Goal: Information Seeking & Learning: Find specific fact

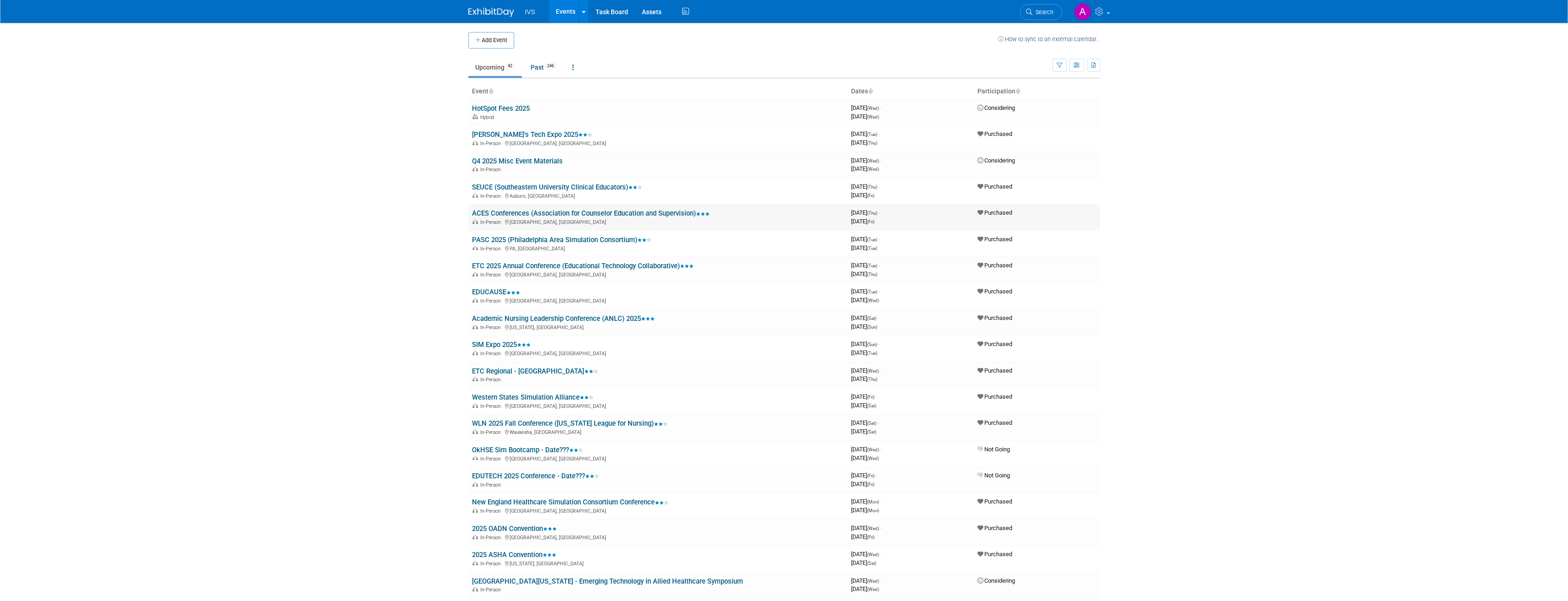
click at [503, 210] on link "ACES Conferences (Association for Counselor Education and Supervision)" at bounding box center [591, 213] width 237 height 8
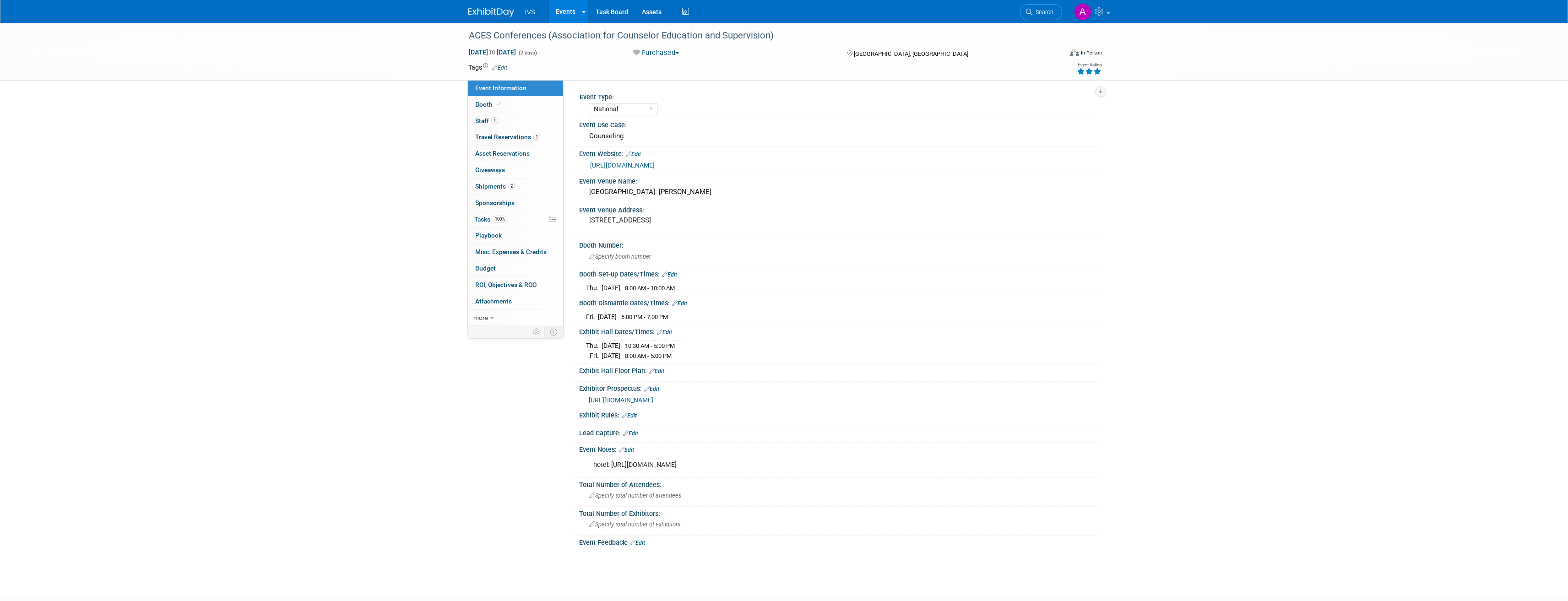
select select "National"
click at [521, 188] on link "2 Shipments 2" at bounding box center [515, 187] width 95 height 16
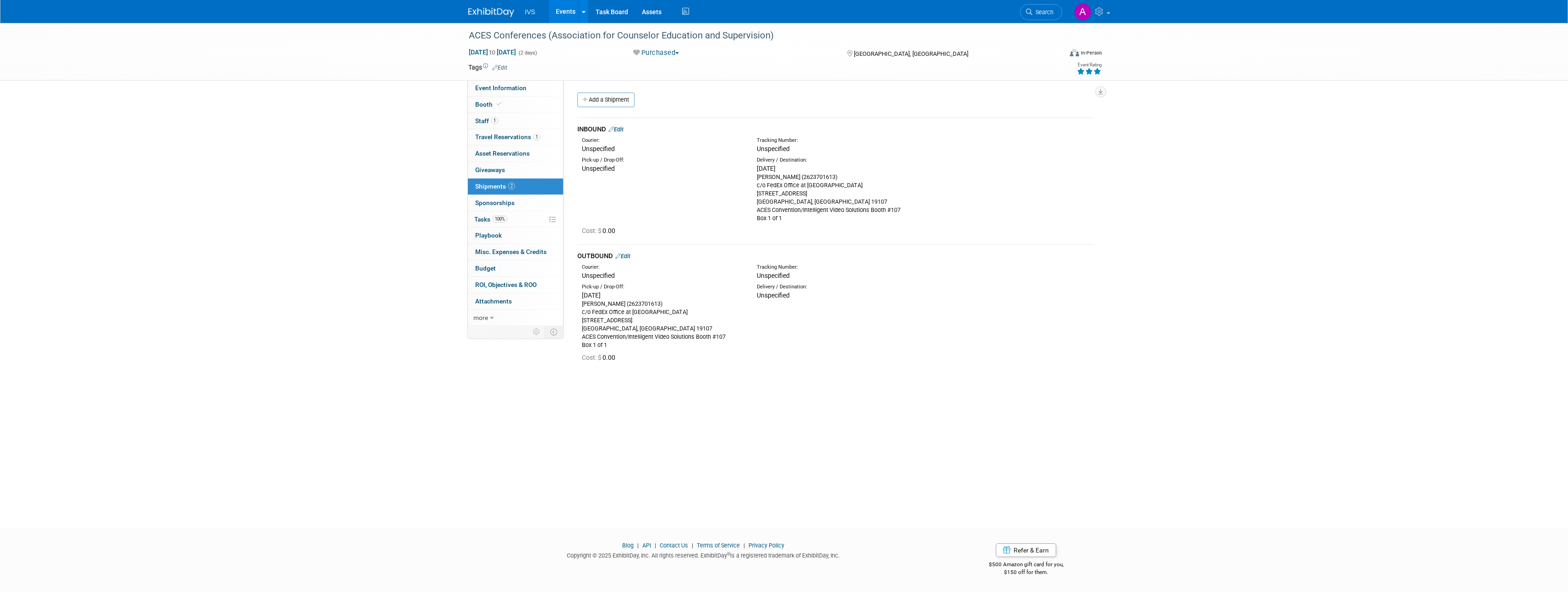
drag, startPoint x: 755, startPoint y: 178, endPoint x: 793, endPoint y: 179, distance: 38.0
click at [793, 179] on div "Delivery / Destination: Tue. Oct 7, 2025 Carrie Rhoads (2623701613) c/o FedEx O…" at bounding box center [838, 189] width 175 height 66
drag, startPoint x: 756, startPoint y: 192, endPoint x: 811, endPoint y: 195, distance: 55.1
click at [811, 195] on div "Delivery / Destination: Tue. Oct 7, 2025 Carrie Rhoads (2623701613) c/o FedEx O…" at bounding box center [838, 189] width 175 height 66
copy div "1201 Market Street"
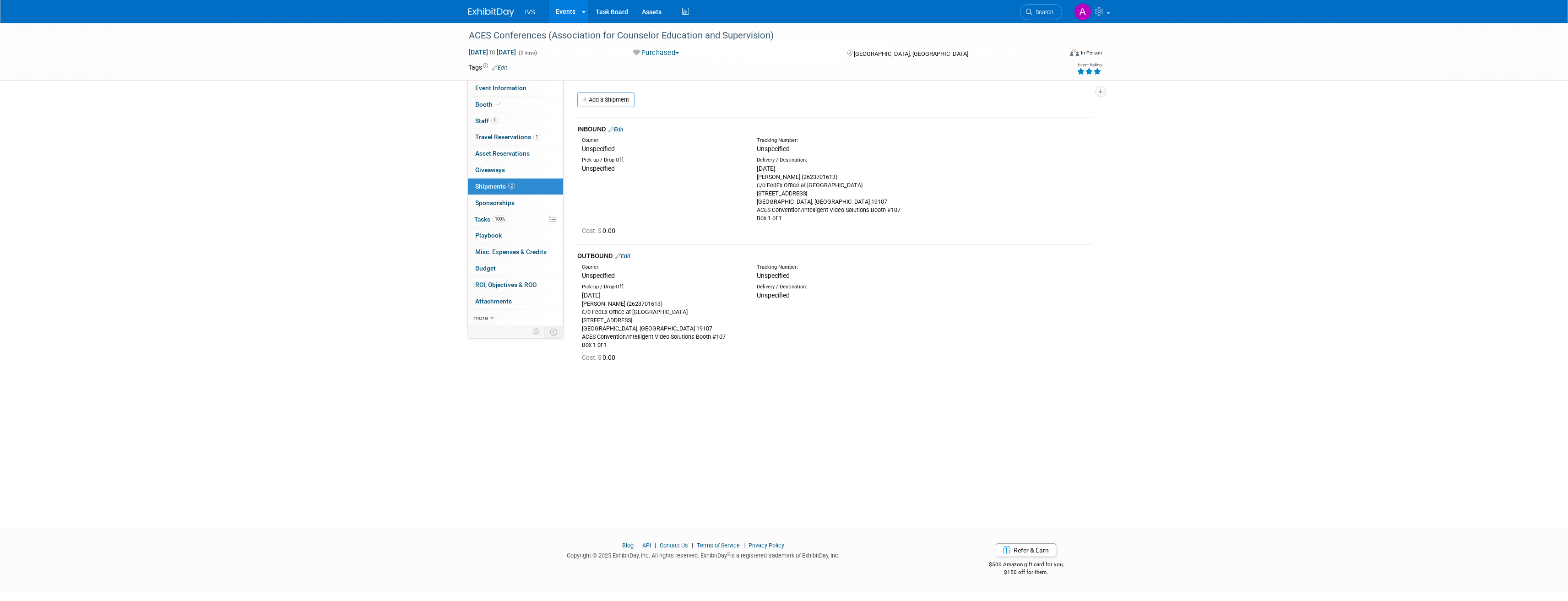
click at [815, 202] on div "Carrie Rhoads (2623701613) c/o FedEx Office at Philadelphia Marriot Downtown 12…" at bounding box center [837, 198] width 161 height 50
drag, startPoint x: 816, startPoint y: 201, endPoint x: 802, endPoint y: 202, distance: 14.0
click at [800, 203] on div "Carrie Rhoads (2623701613) c/o FedEx Office at Philadelphia Marriot Downtown 12…" at bounding box center [837, 198] width 161 height 50
copy div "19107"
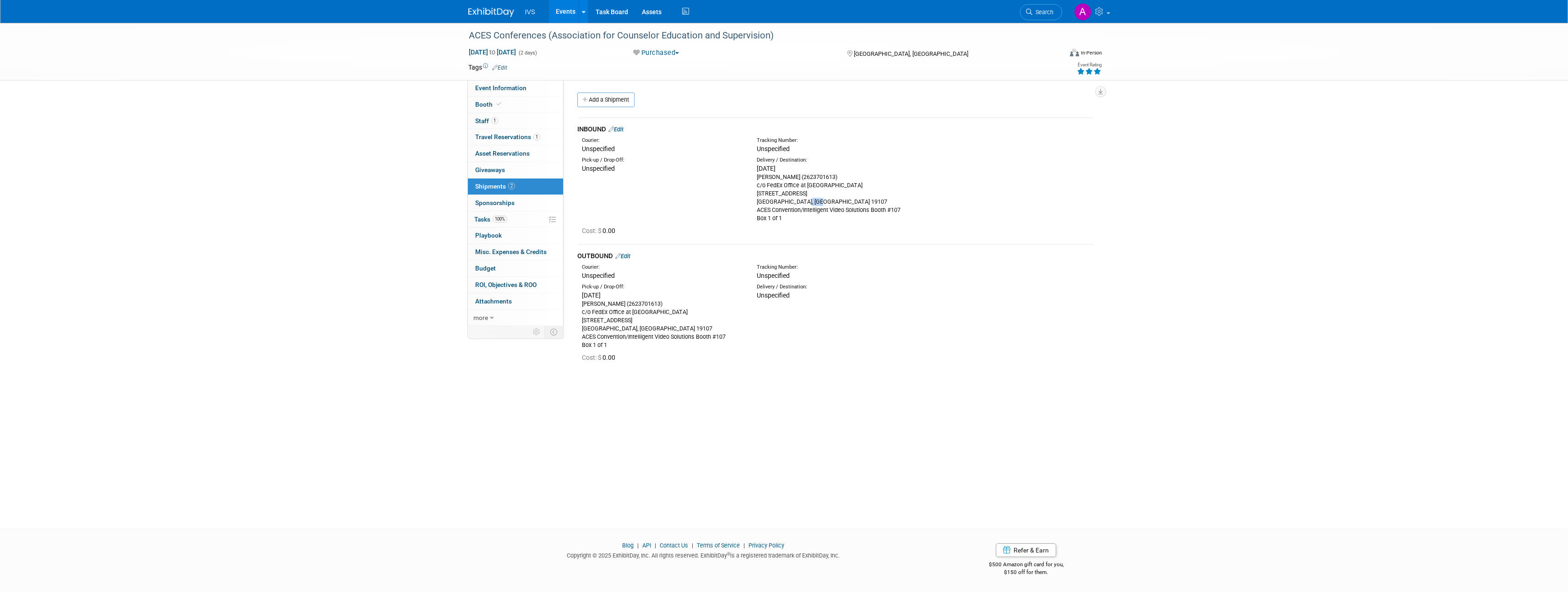
drag, startPoint x: 755, startPoint y: 175, endPoint x: 840, endPoint y: 174, distance: 85.0
click at [840, 174] on div "Delivery / Destination: Tue. Oct 7, 2025 Carrie Rhoads (2623701613) c/o FedEx O…" at bounding box center [838, 189] width 175 height 66
copy div "Carrie Rhoads (2623701613)"
drag, startPoint x: 756, startPoint y: 185, endPoint x: 898, endPoint y: 185, distance: 142.0
click at [898, 185] on div "Carrie Rhoads (2623701613) c/o FedEx Office at Philadelphia Marriot Downtown 12…" at bounding box center [837, 198] width 161 height 50
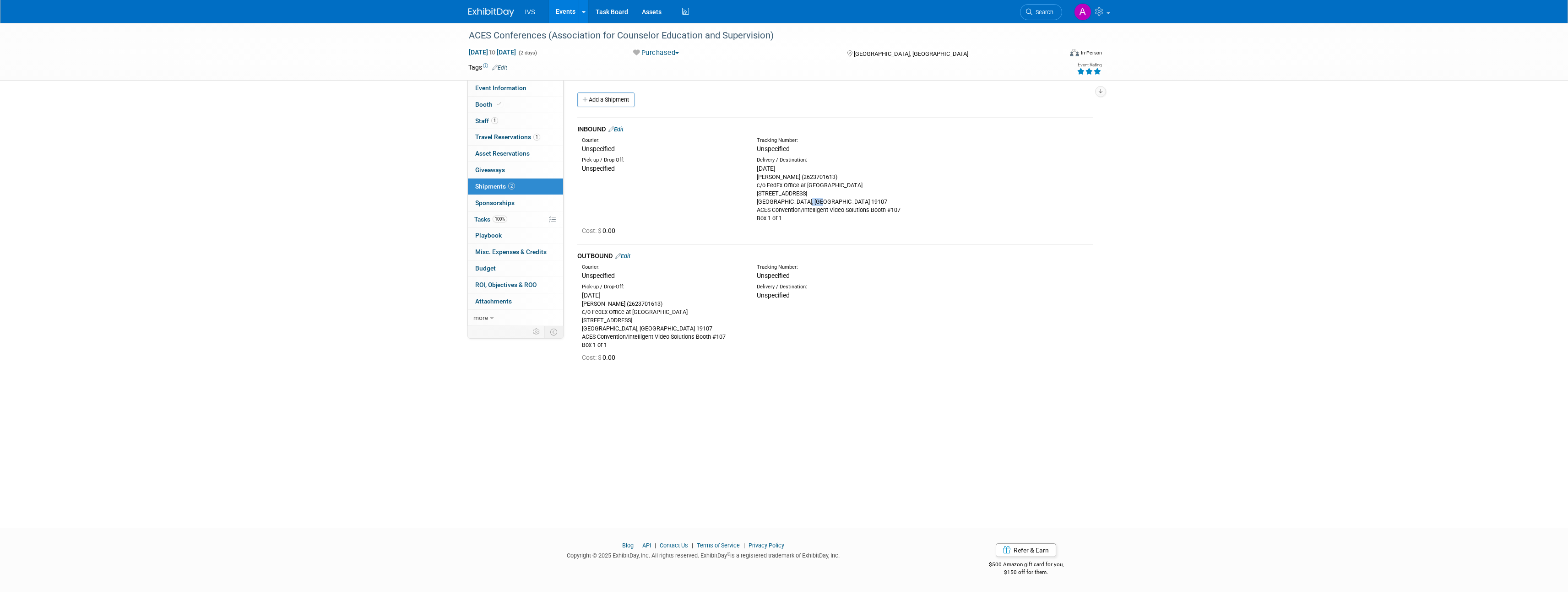
copy div "c/o FedEx Office at Philadelphia Marriot Downtown"
click at [782, 199] on div "Carrie Rhoads (2623701613) c/o FedEx Office at Philadelphia Marriot Downtown 12…" at bounding box center [837, 198] width 161 height 50
click at [789, 190] on div "Carrie Rhoads (2623701613) c/o FedEx Office at Philadelphia Marriot Downtown 12…" at bounding box center [837, 198] width 161 height 50
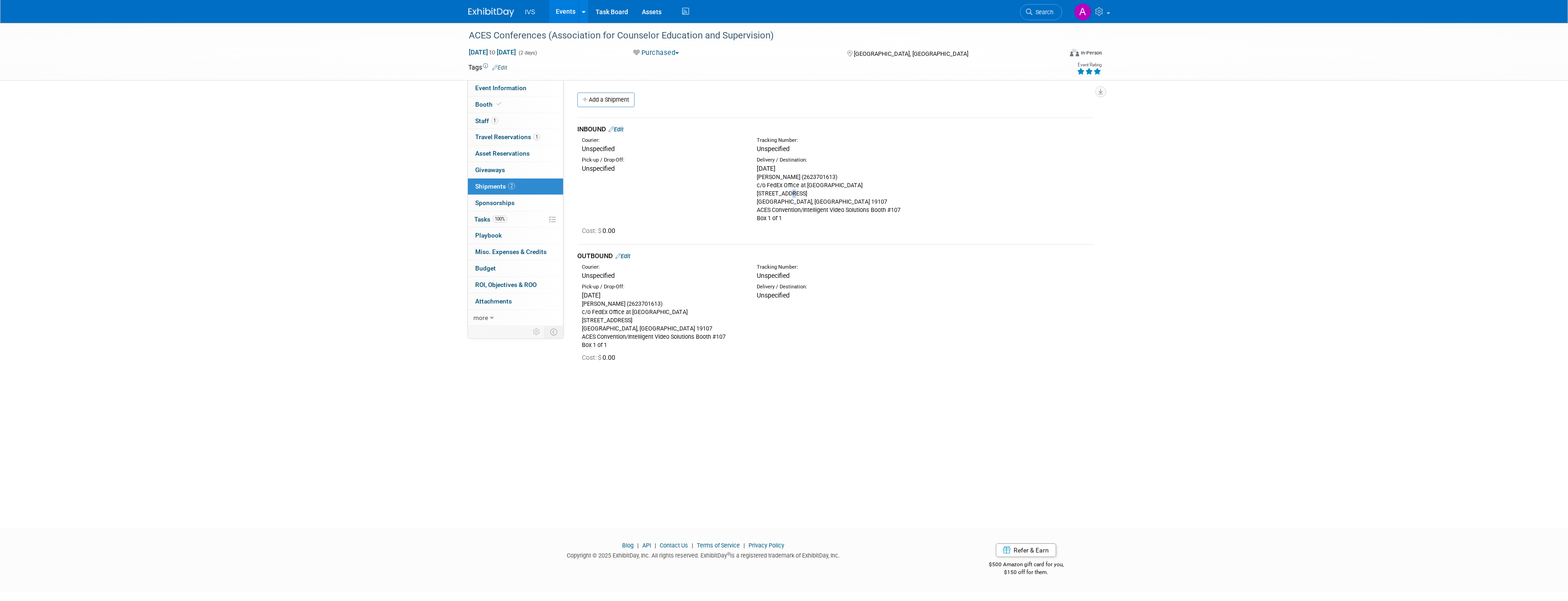
drag, startPoint x: 755, startPoint y: 167, endPoint x: 810, endPoint y: 169, distance: 55.0
click at [810, 169] on div "Delivery / Destination: Tue. Oct 7, 2025 Carrie Rhoads (2623701613) c/o FedEx O…" at bounding box center [838, 189] width 175 height 66
drag, startPoint x: 755, startPoint y: 183, endPoint x: 800, endPoint y: 185, distance: 45.0
click at [802, 183] on div "Delivery / Destination: Tue. Oct 7, 2025 Carrie Rhoads (2623701613) c/o FedEx O…" at bounding box center [838, 189] width 175 height 66
drag, startPoint x: 753, startPoint y: 176, endPoint x: 844, endPoint y: 174, distance: 91.0
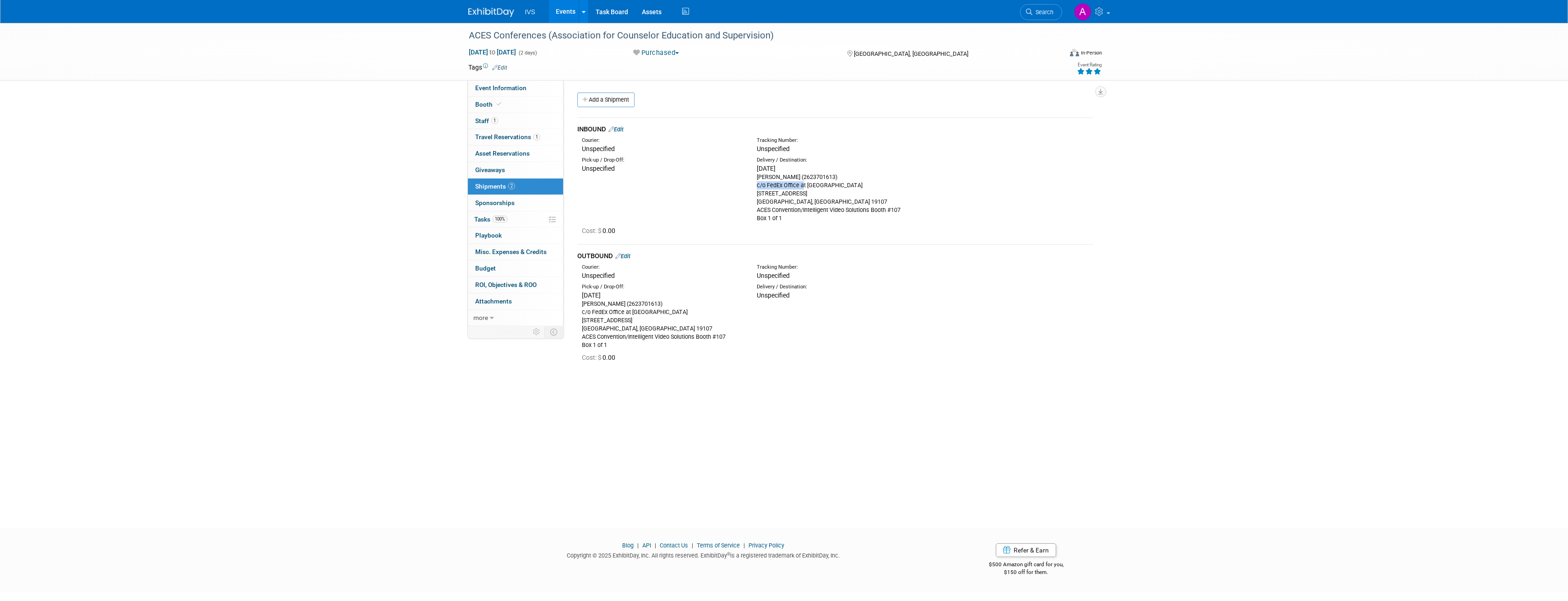
click at [844, 174] on div "Delivery / Destination: Tue. Oct 7, 2025 Carrie Rhoads (2623701613) c/o FedEx O…" at bounding box center [838, 189] width 175 height 66
copy div "Carrie Rhoads (2623701613)"
drag, startPoint x: 757, startPoint y: 186, endPoint x: 893, endPoint y: 185, distance: 136.0
click at [893, 185] on div "Carrie Rhoads (2623701613) c/o FedEx Office at Philadelphia Marriot Downtown 12…" at bounding box center [837, 198] width 161 height 50
copy div "c/o FedEx Office at Philadelphia Marriot Downtown"
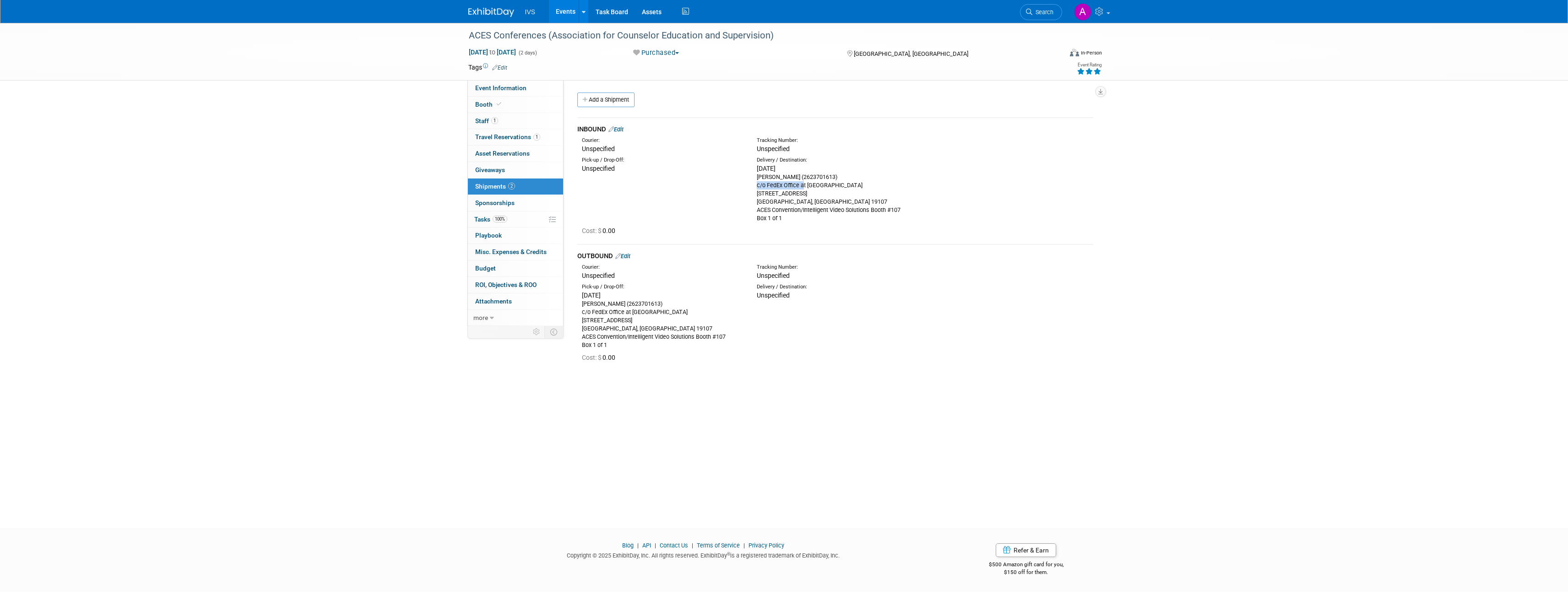
drag, startPoint x: 755, startPoint y: 193, endPoint x: 812, endPoint y: 194, distance: 57.0
click at [812, 194] on div "Delivery / Destination: Tue. Oct 7, 2025 Carrie Rhoads (2623701613) c/o FedEx O…" at bounding box center [838, 189] width 175 height 66
copy div "1201 Market Street"
click at [808, 198] on div "Carrie Rhoads (2623701613) c/o FedEx Office at Philadelphia Marriot Downtown 12…" at bounding box center [837, 198] width 161 height 50
click at [808, 199] on div "Carrie Rhoads (2623701613) c/o FedEx Office at Philadelphia Marriot Downtown 12…" at bounding box center [837, 198] width 161 height 50
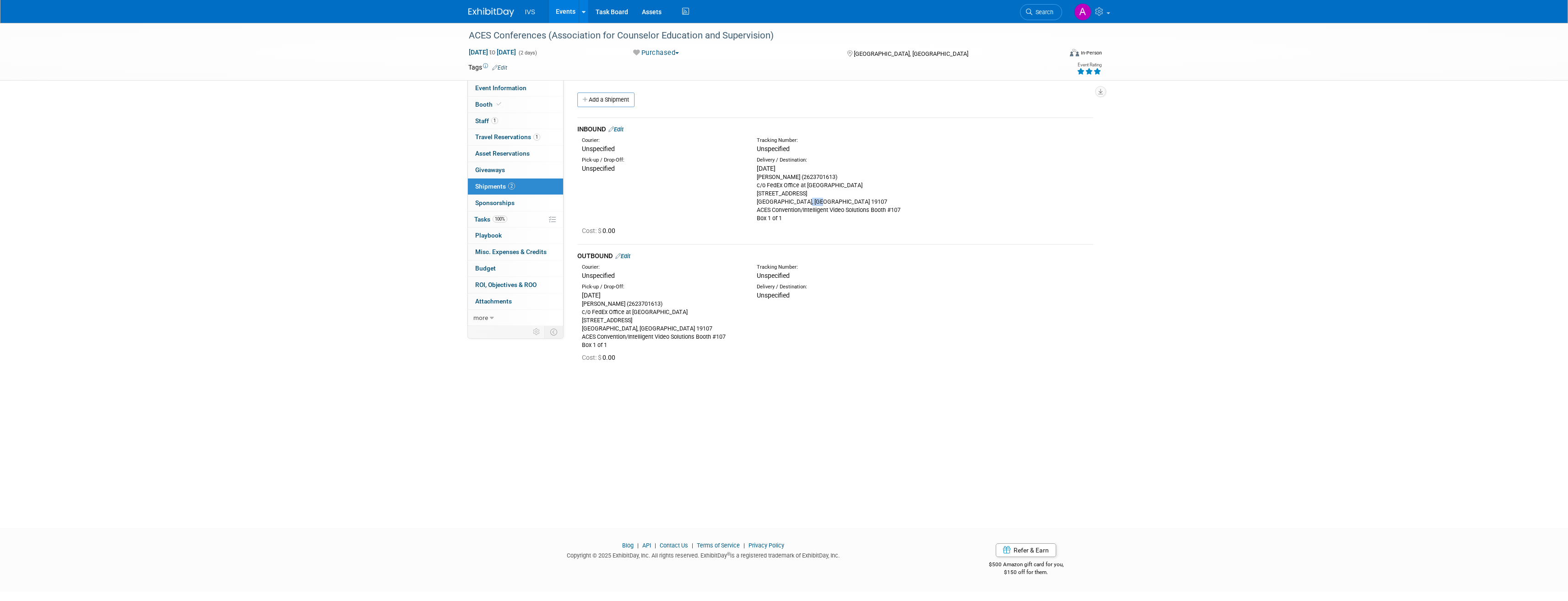
click at [808, 199] on div "Carrie Rhoads (2623701613) c/o FedEx Office at Philadelphia Marriot Downtown 12…" at bounding box center [837, 198] width 161 height 50
copy div "19107"
click at [567, 14] on link "Events" at bounding box center [566, 12] width 33 height 23
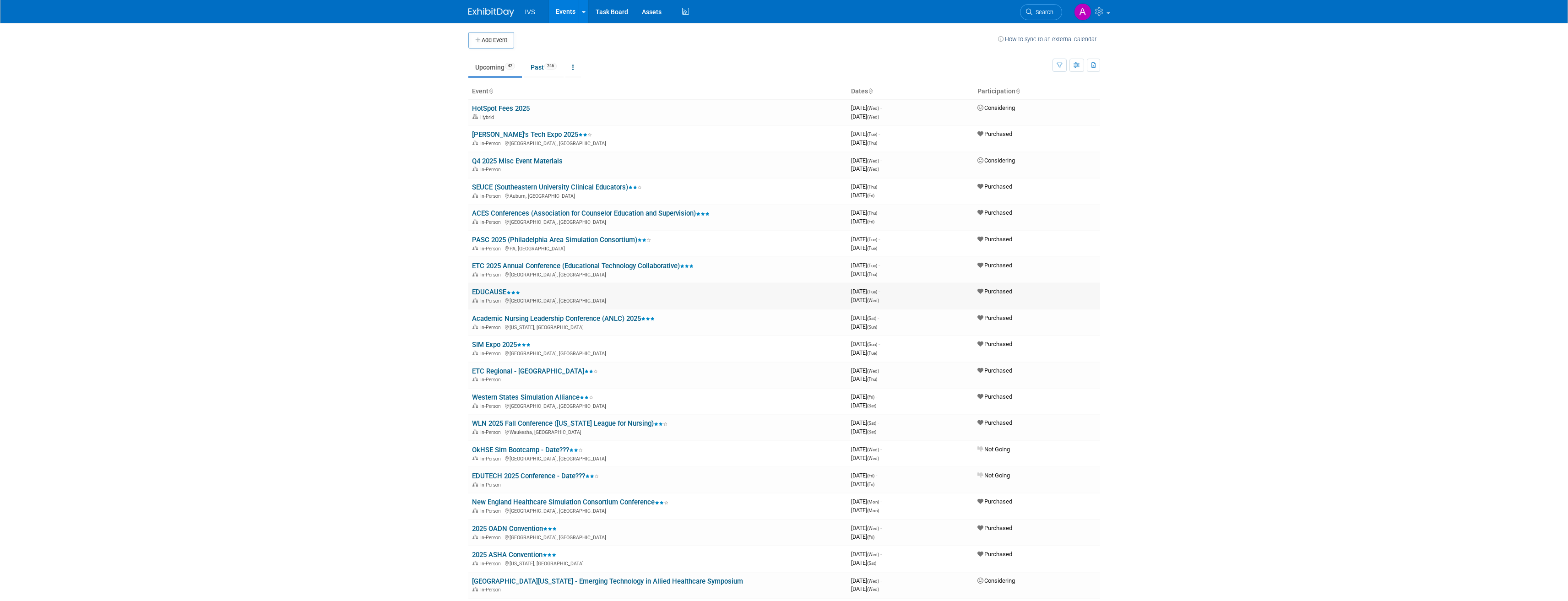
click at [488, 295] on link "EDUCAUSE" at bounding box center [496, 292] width 48 height 8
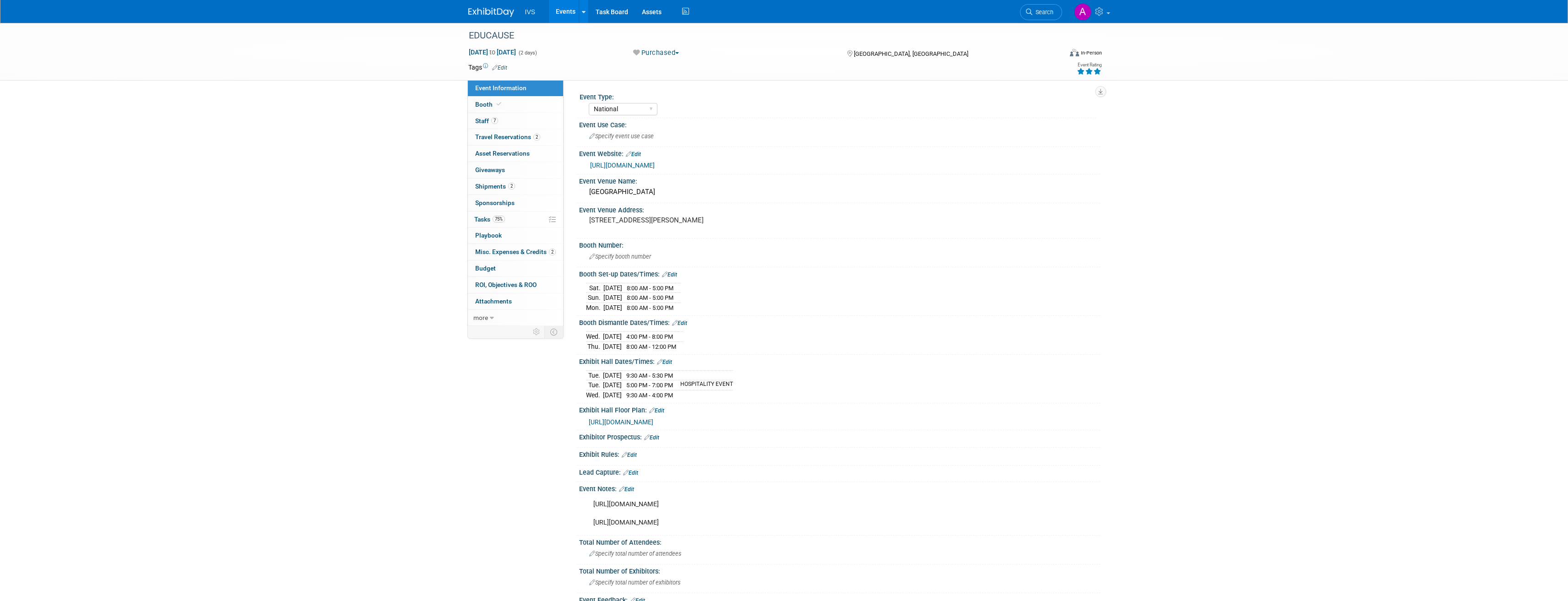
select select "National"
click at [526, 185] on link "2 Shipments 2" at bounding box center [515, 187] width 95 height 16
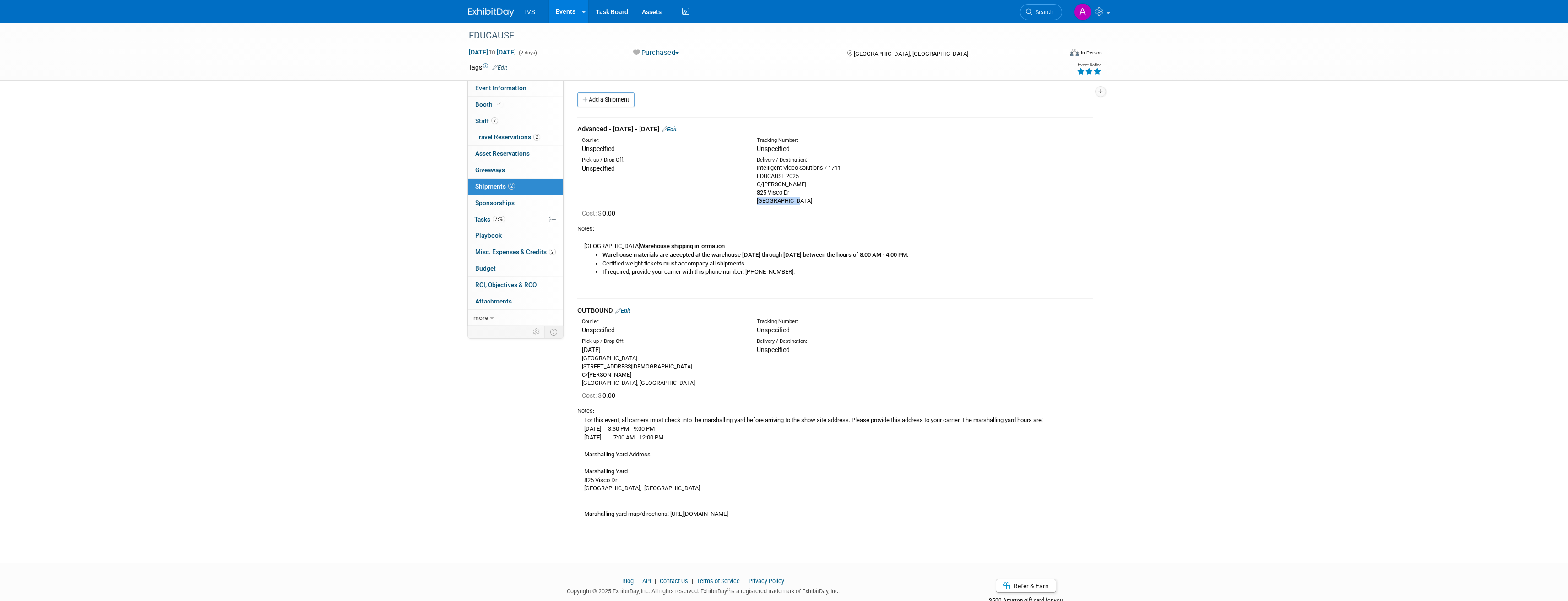
drag, startPoint x: 755, startPoint y: 202, endPoint x: 789, endPoint y: 203, distance: 34.0
click at [789, 203] on div "Delivery / Destination: Intelligent Video Solutions / 1711 EDUCAUSE 2025 C/O Fr…" at bounding box center [838, 180] width 175 height 48
copy div "[GEOGRAPHIC_DATA], [GEOGRAPHIC_DATA]"
click at [810, 201] on div "Intelligent Video Solutions / 1711 EDUCAUSE 2025 C/O Freeman 825 Visco Dr Nashv…" at bounding box center [837, 185] width 161 height 41
drag, startPoint x: 754, startPoint y: 184, endPoint x: 808, endPoint y: 200, distance: 56.3
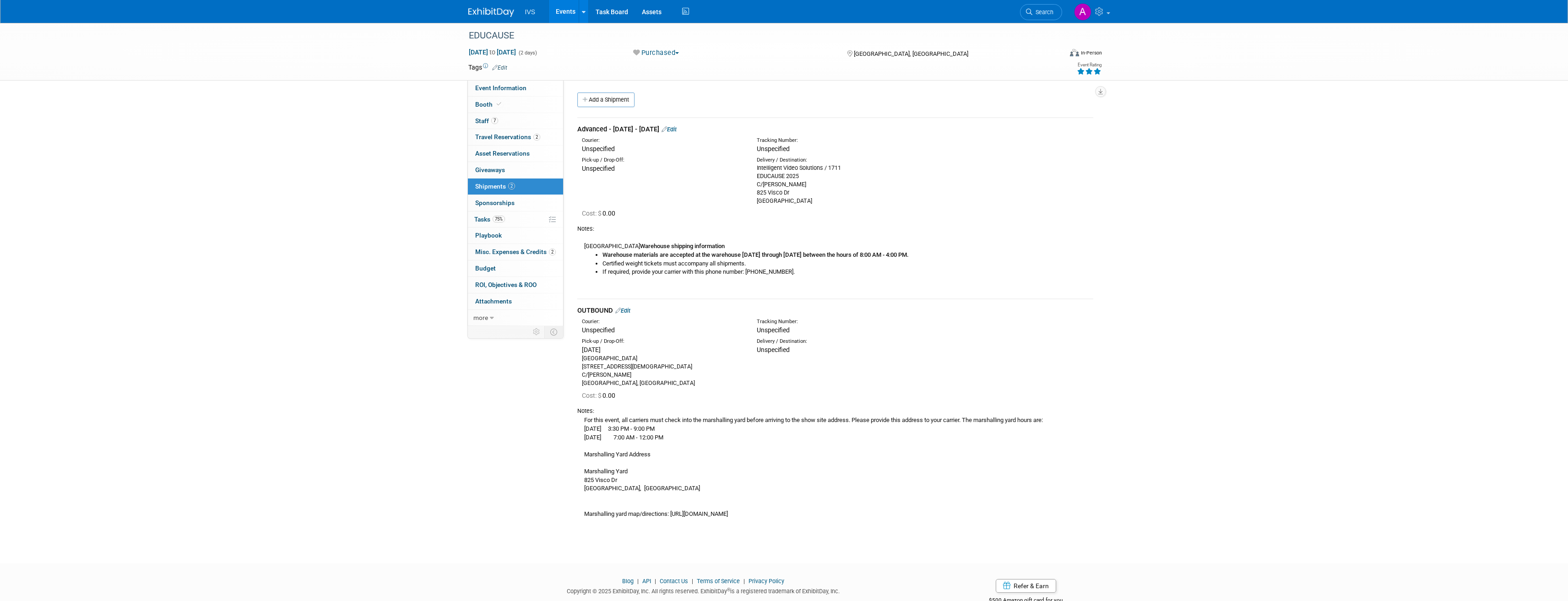
click at [808, 200] on div "Delivery / Destination: Intelligent Video Solutions / 1711 EDUCAUSE 2025 C/O Fr…" at bounding box center [838, 180] width 175 height 48
click at [798, 249] on div "USA Warehouse shipping information Warehouse materials are accepted at the ware…" at bounding box center [835, 261] width 516 height 57
drag, startPoint x: 756, startPoint y: 185, endPoint x: 822, endPoint y: 205, distance: 69.0
click at [822, 205] on td "Advanced - Sep 25 - October 20 Edit Courier: Unspecified Tracking Number: Unspe…" at bounding box center [835, 208] width 516 height 181
click at [798, 196] on div "Intelligent Video Solutions / 1711 EDUCAUSE 2025 C/O Freeman 825 Visco Dr Nashv…" at bounding box center [837, 185] width 161 height 41
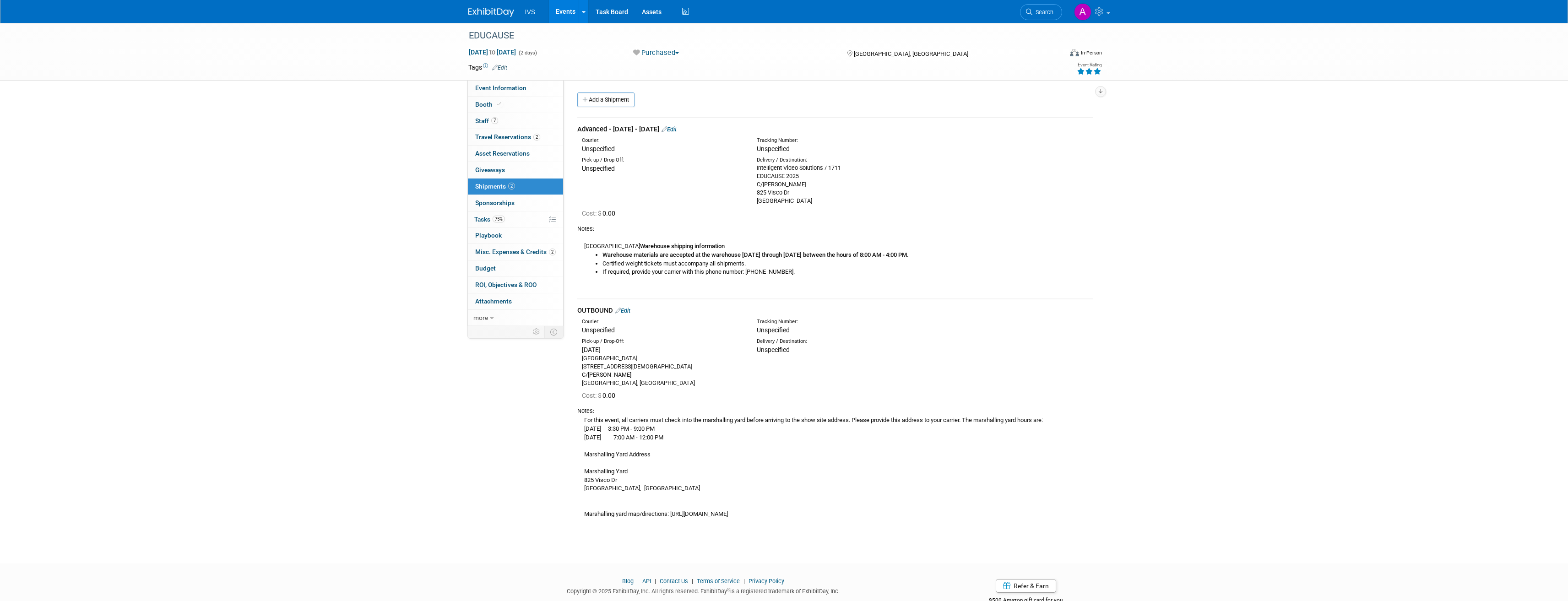
drag, startPoint x: 752, startPoint y: 184, endPoint x: 809, endPoint y: 203, distance: 60.1
click at [809, 203] on div "Delivery / Destination: Intelligent Video Solutions / 1711 EDUCAUSE 2025 C/O Fr…" at bounding box center [838, 180] width 175 height 48
copy div "C/O Freeman 825 Visco Dr Nashville, TN 37210"
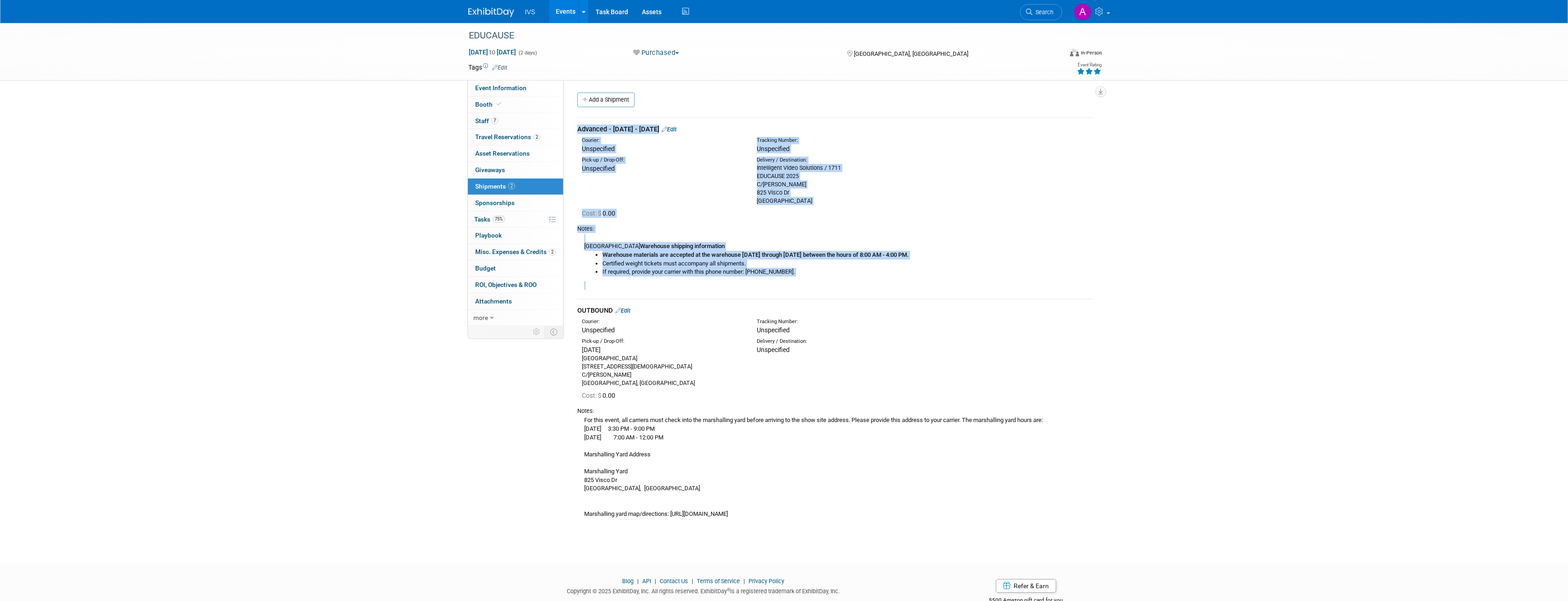
drag, startPoint x: 573, startPoint y: 228, endPoint x: 793, endPoint y: 278, distance: 225.6
click at [791, 278] on div "Advanced - Sep 25 - October 20 Edit Courier: Unspecified 0.00" at bounding box center [835, 319] width 530 height 420
click at [795, 274] on li "If required, provide your carrier with this phone number: (888) 508-5054." at bounding box center [847, 272] width 491 height 9
drag, startPoint x: 795, startPoint y: 275, endPoint x: 598, endPoint y: 248, distance: 198.8
click at [598, 248] on div "USA Warehouse shipping information Warehouse materials are accepted at the ware…" at bounding box center [835, 261] width 516 height 57
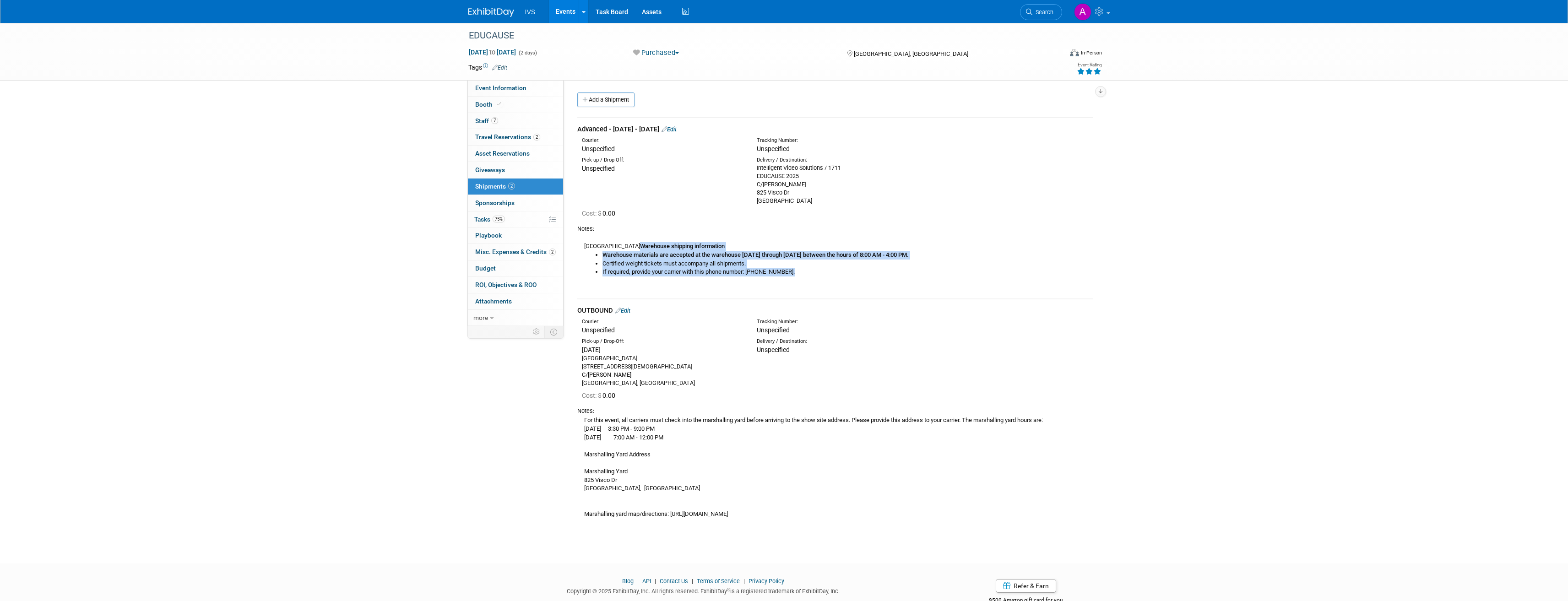
copy div "Warehouse shipping information Warehouse materials are accepted at the warehous…"
click at [811, 201] on div "Intelligent Video Solutions / 1711 EDUCAUSE 2025 C/O Freeman 825 Visco Dr Nashv…" at bounding box center [837, 185] width 161 height 41
drag, startPoint x: 813, startPoint y: 201, endPoint x: 752, endPoint y: 183, distance: 63.6
click at [752, 183] on div "Delivery / Destination: Intelligent Video Solutions / 1711 EDUCAUSE 2025 C/O Fr…" at bounding box center [838, 180] width 175 height 48
copy div "C/O Freeman 825 Visco Dr Nashville, TN 37210"
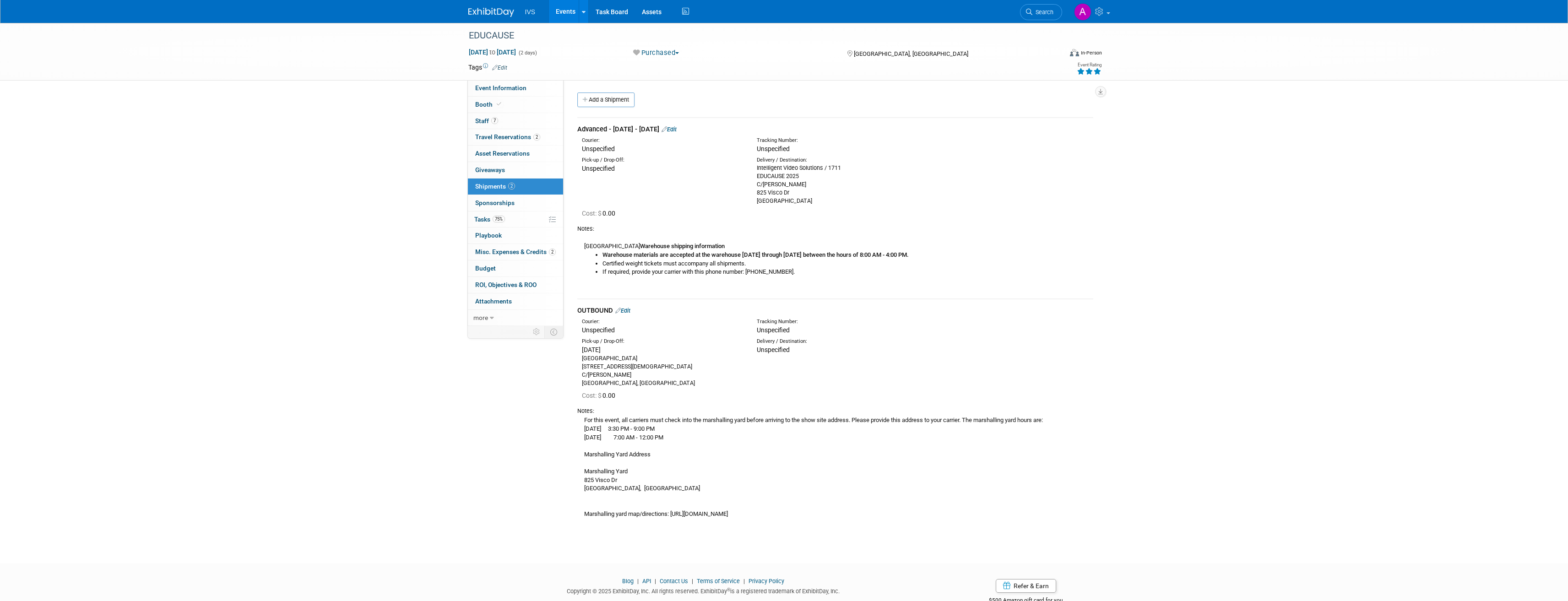
drag, startPoint x: 653, startPoint y: 385, endPoint x: 578, endPoint y: 360, distance: 79.1
click at [578, 360] on div "Pick-up / Drop-Off: Thu. Oct 30, 2025 Music City Center 700 Korean Veterans Blv…" at bounding box center [663, 362] width 175 height 50
copy div "Music City Center 700 Korean Veterans Blvd C/O Freeman Nashville, TN 37203, USA"
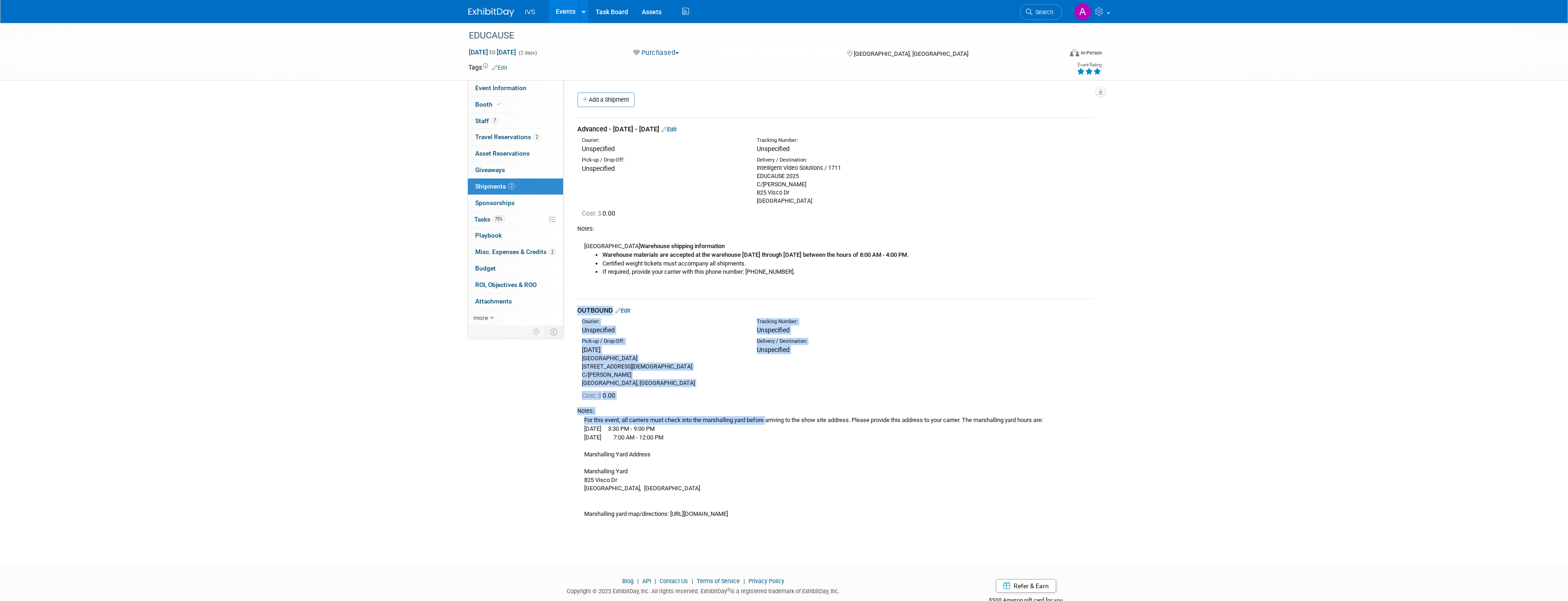
drag, startPoint x: 575, startPoint y: 421, endPoint x: 631, endPoint y: 423, distance: 56.0
click at [631, 423] on div "Advanced - Sep 25 - October 20 Edit Courier: Unspecified 0.00" at bounding box center [835, 319] width 530 height 420
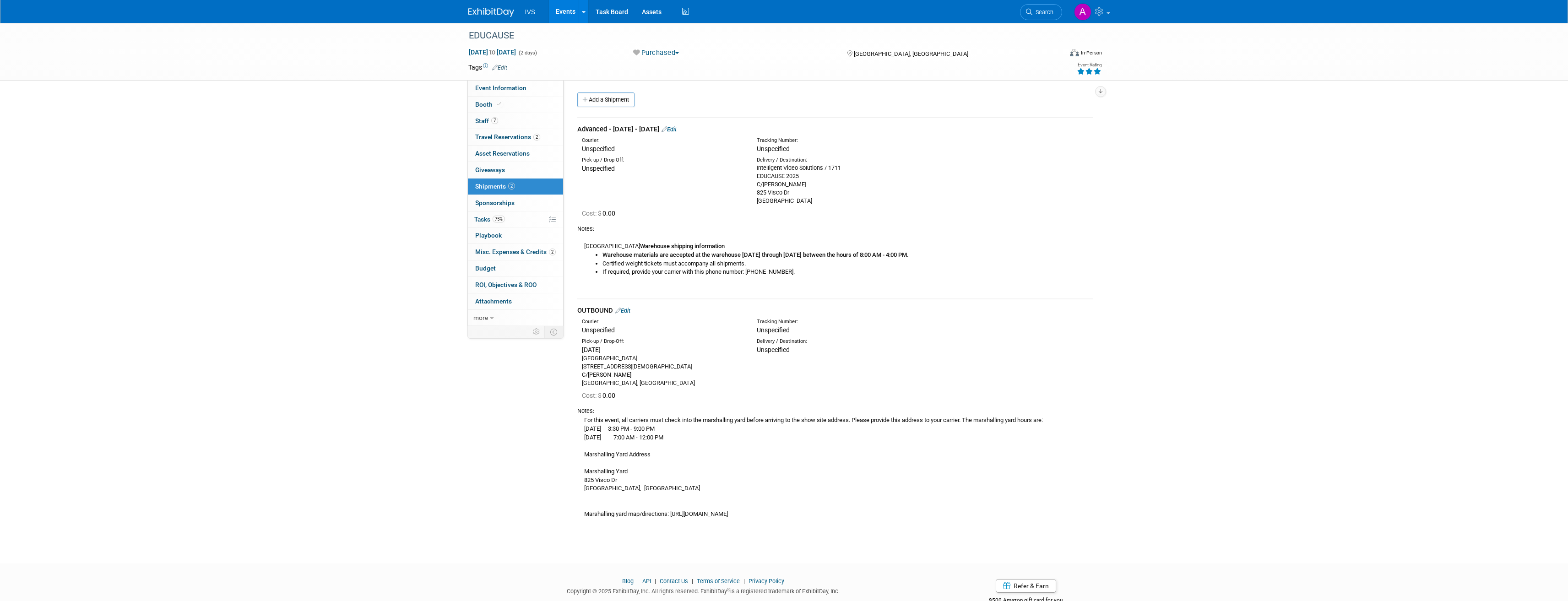
click at [578, 436] on div "For this event, all carriers must check into the marshalling yard before arrivi…" at bounding box center [835, 467] width 516 height 103
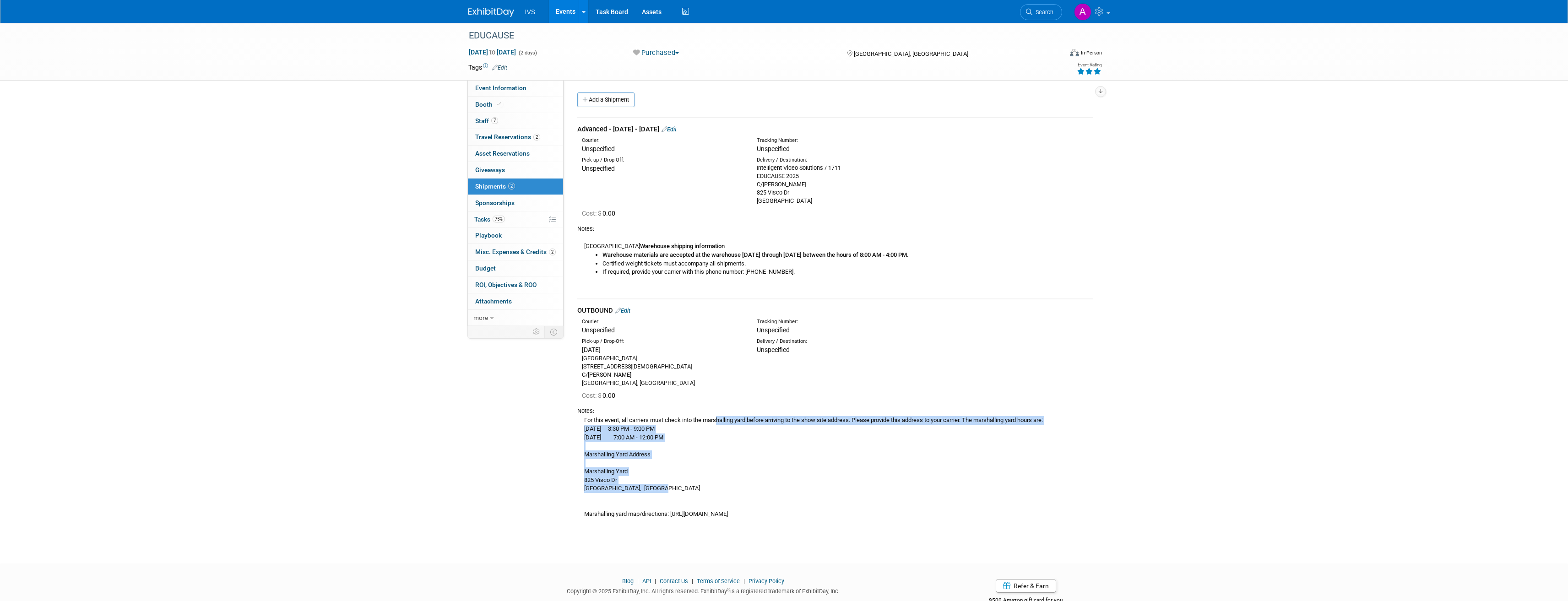
drag, startPoint x: 583, startPoint y: 420, endPoint x: 673, endPoint y: 491, distance: 114.6
click at [673, 491] on div "For this event, all carriers must check into the marshalling yard before arrivi…" at bounding box center [835, 467] width 516 height 103
copy div "For this event, all carriers must check into the marshalling yard before arrivi…"
click at [528, 118] on link "7 Staff 7" at bounding box center [515, 121] width 95 height 16
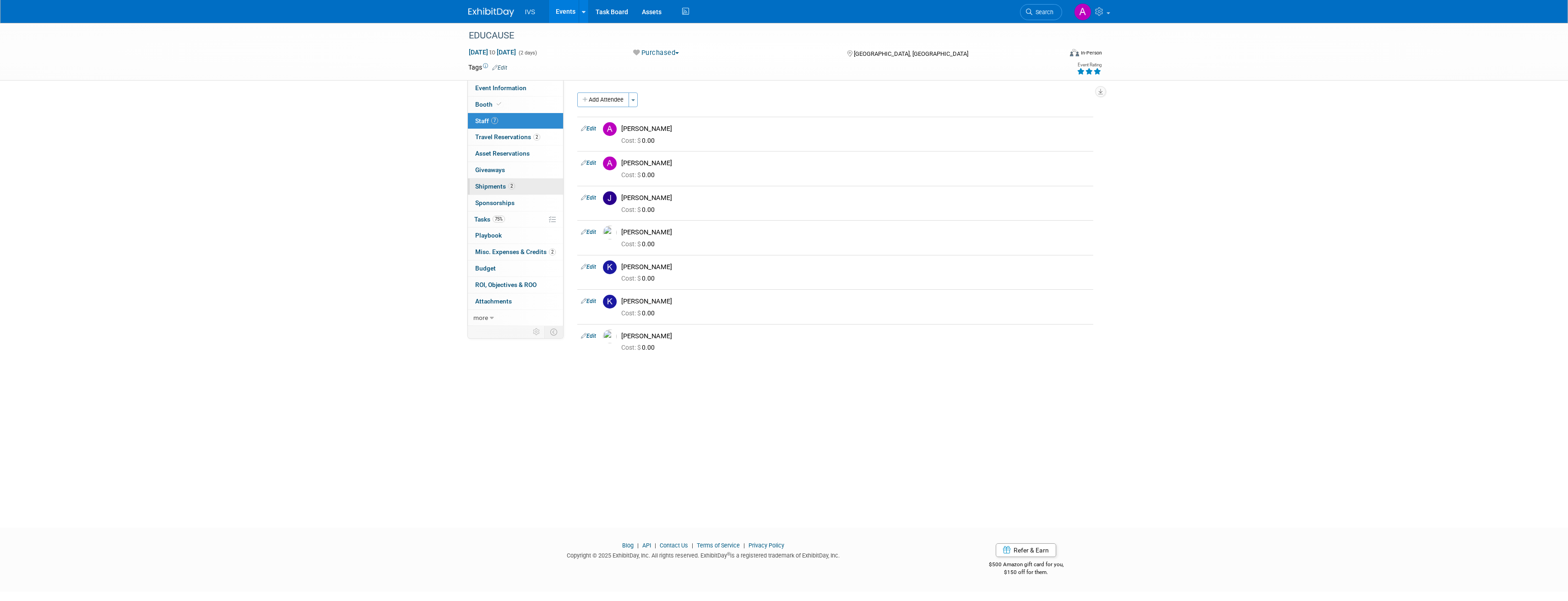
click at [518, 185] on link "2 Shipments 2" at bounding box center [515, 187] width 95 height 16
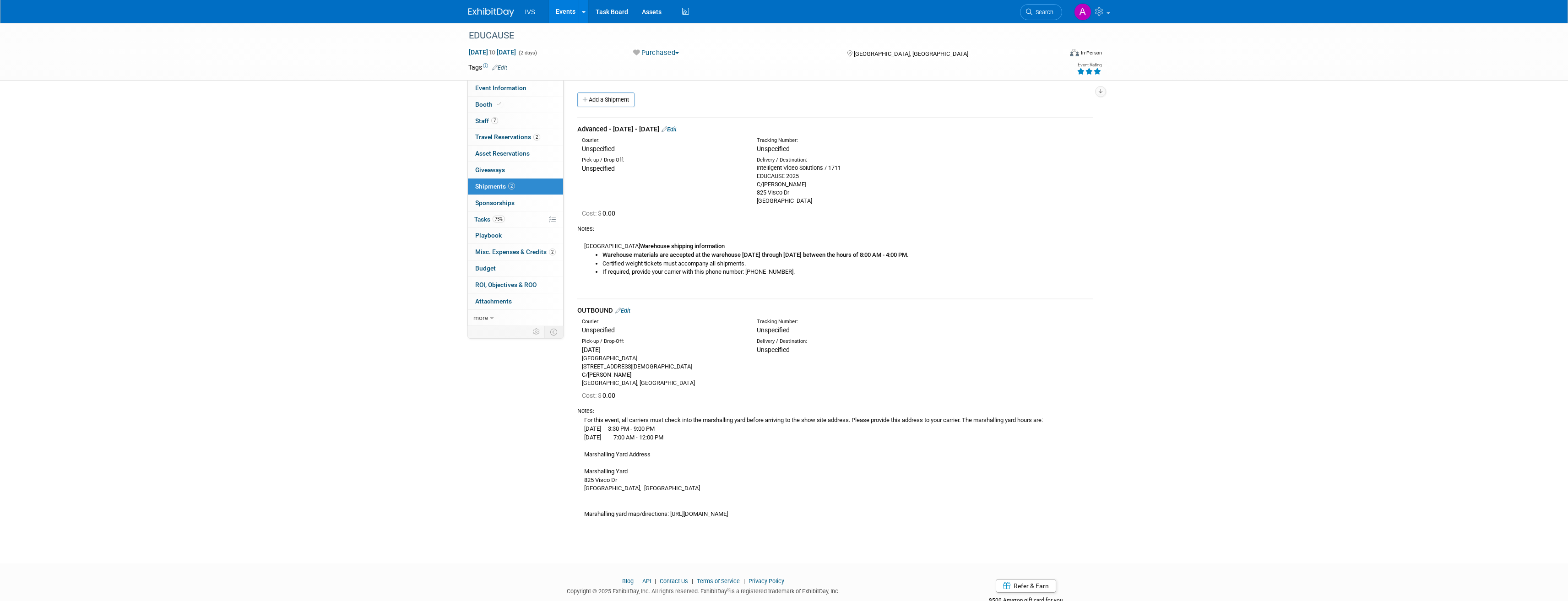
click at [396, 453] on div "EDUCAUSE Oct 28, 2025 to Oct 29, 2025 (2 days) Oct 28, 2025 to Oct 29, 2025 Pur…" at bounding box center [784, 285] width 1568 height 524
